Goal: Book appointment/travel/reservation

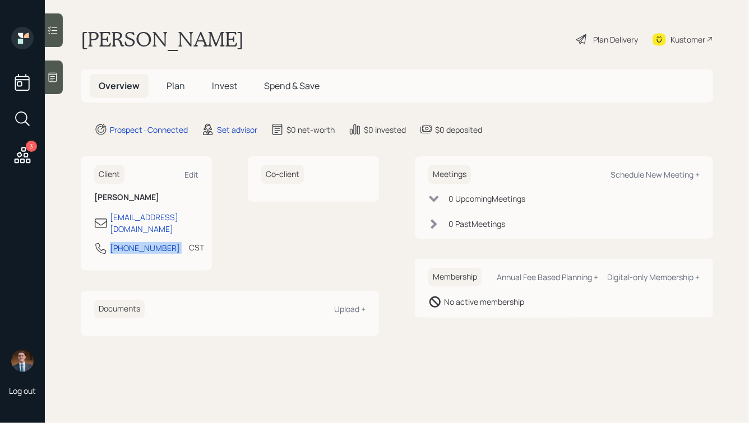
drag, startPoint x: 166, startPoint y: 237, endPoint x: 93, endPoint y: 238, distance: 73.5
click at [93, 238] on div "Client Edit [PERSON_NAME] [EMAIL_ADDRESS][DOMAIN_NAME] [PHONE_NUMBER] CST Curre…" at bounding box center [146, 213] width 131 height 114
copy div "[PHONE_NUMBER]"
click at [647, 177] on div "Schedule New Meeting +" at bounding box center [655, 174] width 89 height 11
select select "round-[PERSON_NAME]"
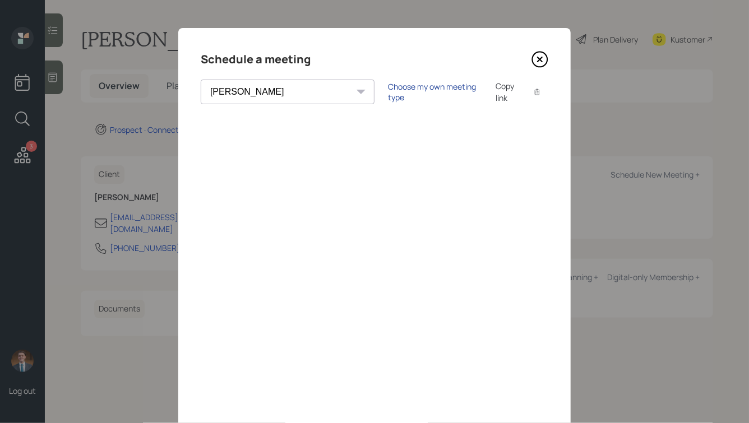
click at [388, 92] on div "Choose my own meeting type" at bounding box center [435, 91] width 94 height 21
